Goal: Book appointment/travel/reservation

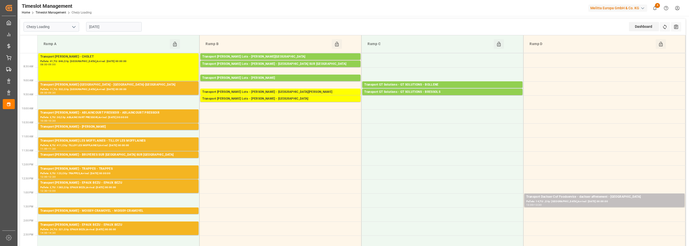
scroll to position [100, 0]
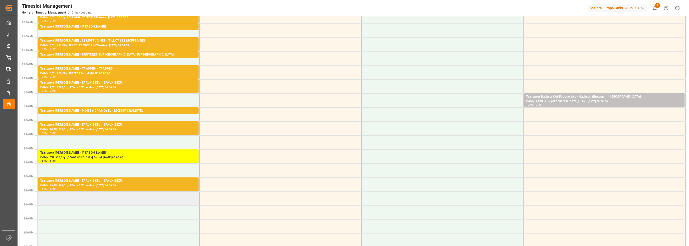
click at [171, 192] on td at bounding box center [119, 199] width 162 height 14
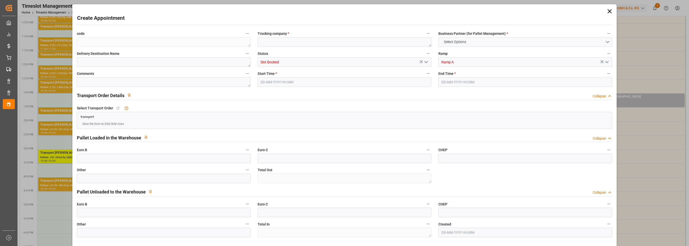
type input "0"
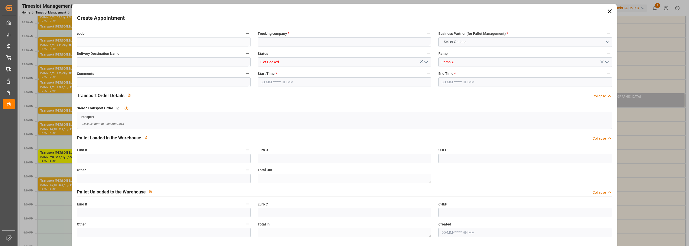
type input "0"
type input "[DATE] 16:30"
type input "[DATE] 17:00"
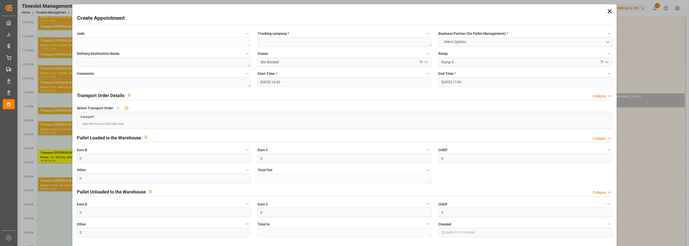
click at [608, 13] on icon at bounding box center [610, 11] width 4 height 4
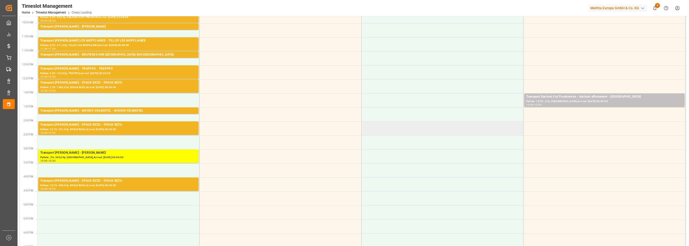
click at [380, 124] on td at bounding box center [442, 128] width 162 height 14
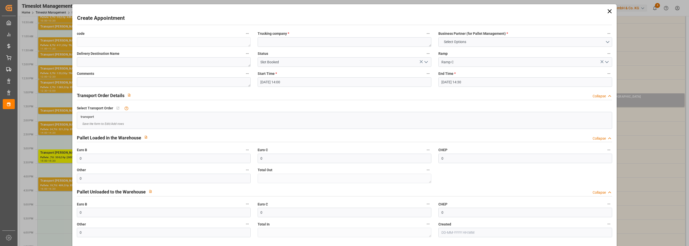
click at [609, 12] on icon at bounding box center [610, 11] width 4 height 4
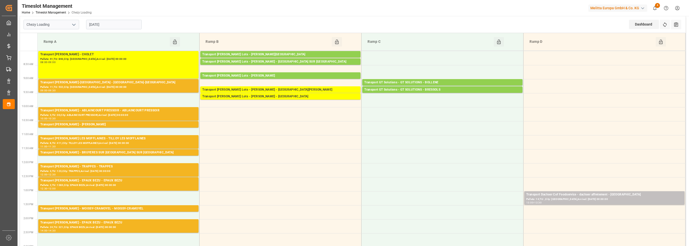
scroll to position [0, 0]
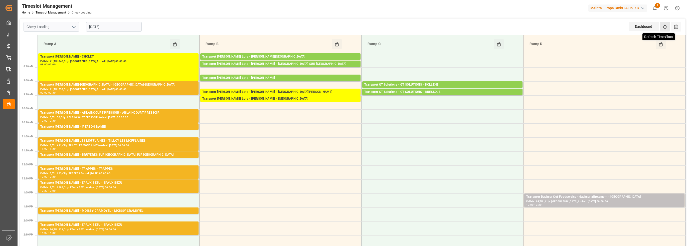
click at [665, 26] on icon at bounding box center [665, 27] width 4 height 5
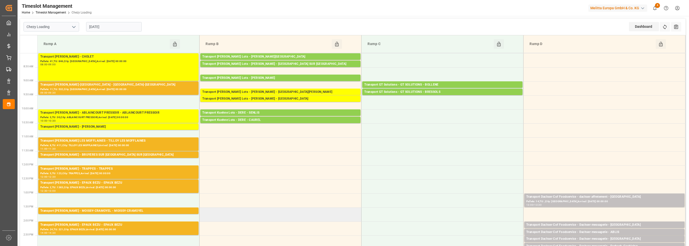
scroll to position [100, 0]
